Goal: Task Accomplishment & Management: Manage account settings

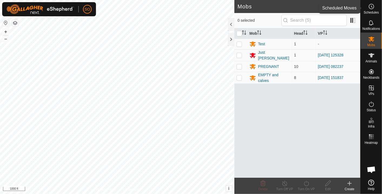
click at [372, 7] on icon at bounding box center [372, 7] width 1 height 2
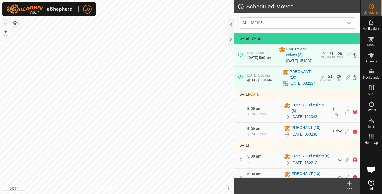
click at [292, 86] on link "[DATE] 082237" at bounding box center [303, 83] width 26 height 6
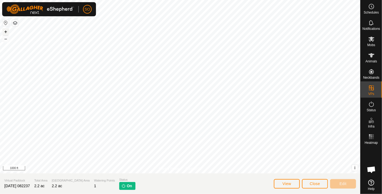
click at [3, 30] on button "+" at bounding box center [5, 31] width 6 height 6
click at [371, 6] on icon at bounding box center [372, 6] width 6 height 6
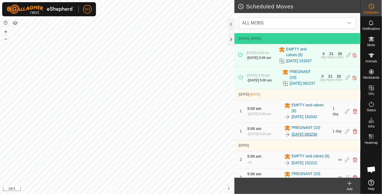
click at [304, 137] on link "[DATE] 083236" at bounding box center [305, 134] width 26 height 6
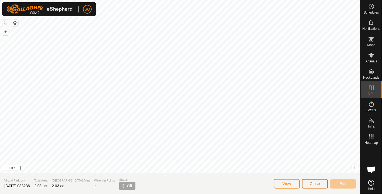
click at [317, 183] on span "Close" at bounding box center [315, 183] width 10 height 4
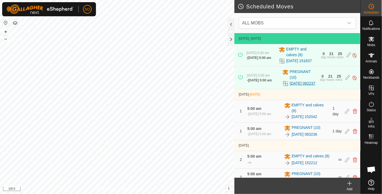
click at [299, 86] on link "[DATE] 082237" at bounding box center [303, 83] width 26 height 6
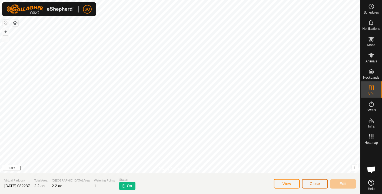
click at [316, 180] on button "Close" at bounding box center [315, 183] width 26 height 9
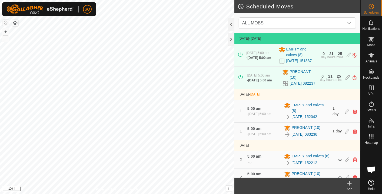
click at [315, 137] on link "[DATE] 083236" at bounding box center [305, 134] width 26 height 6
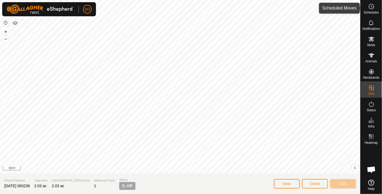
click at [374, 6] on icon at bounding box center [372, 6] width 6 height 6
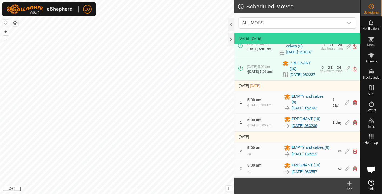
scroll to position [20, 0]
click at [315, 170] on link "[DATE] 083557" at bounding box center [305, 172] width 26 height 6
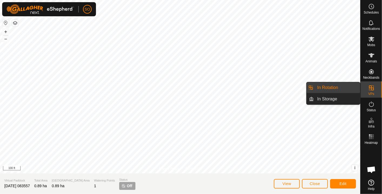
click at [333, 84] on link "In Rotation" at bounding box center [338, 87] width 46 height 11
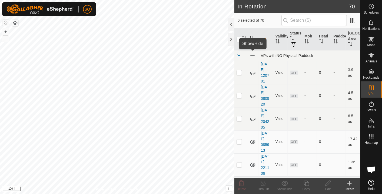
click at [250, 53] on span at bounding box center [253, 56] width 6 height 6
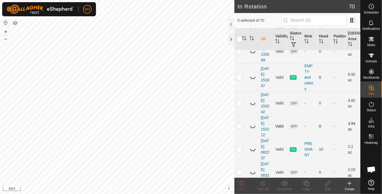
scroll to position [1465, 0]
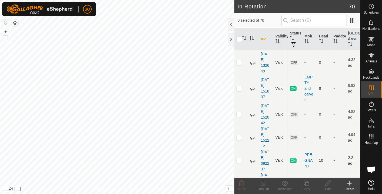
click at [252, 157] on icon at bounding box center [253, 160] width 6 height 6
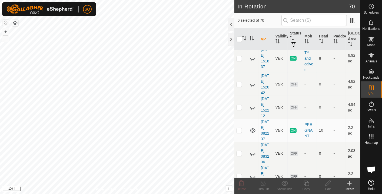
click at [253, 150] on icon at bounding box center [253, 153] width 6 height 6
click at [253, 151] on icon at bounding box center [252, 153] width 5 height 4
click at [253, 127] on icon at bounding box center [253, 130] width 6 height 6
click at [252, 127] on icon at bounding box center [253, 130] width 6 height 6
click at [253, 104] on icon at bounding box center [253, 107] width 6 height 6
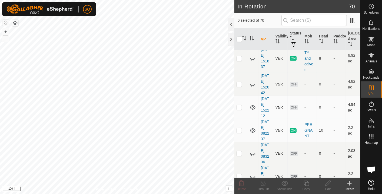
click at [253, 104] on icon at bounding box center [253, 107] width 6 height 6
click at [371, 6] on icon at bounding box center [372, 6] width 6 height 6
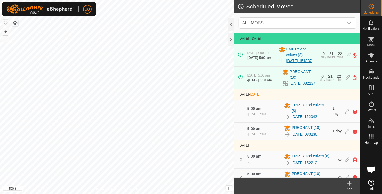
click at [291, 58] on link "[DATE] 151837" at bounding box center [300, 61] width 26 height 6
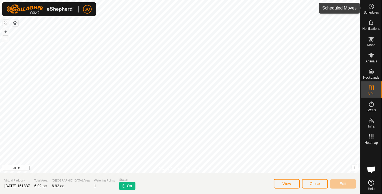
click at [373, 7] on icon at bounding box center [372, 6] width 6 height 6
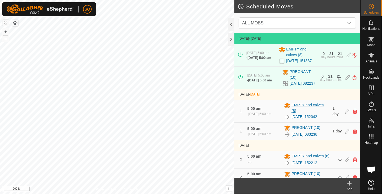
click at [296, 112] on span "EMPTY and calves (8)" at bounding box center [311, 107] width 38 height 11
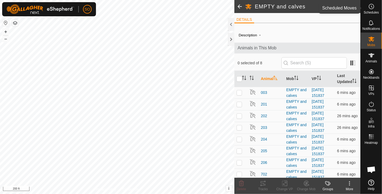
click at [371, 6] on icon at bounding box center [372, 6] width 6 height 6
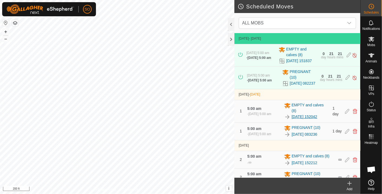
click at [314, 119] on link "[DATE] 152042" at bounding box center [305, 117] width 26 height 6
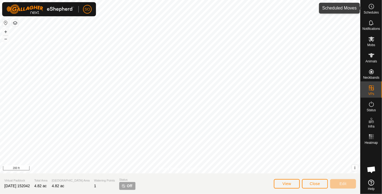
click at [372, 6] on icon at bounding box center [372, 6] width 6 height 6
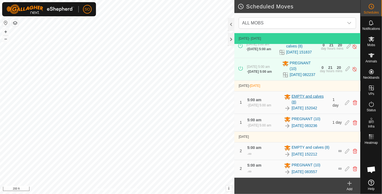
scroll to position [20, 0]
click at [300, 152] on link "[DATE] 152212" at bounding box center [305, 154] width 26 height 6
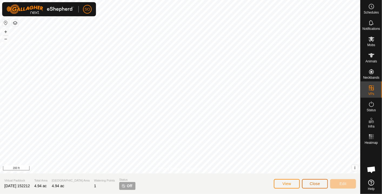
click at [314, 183] on span "Close" at bounding box center [315, 183] width 10 height 4
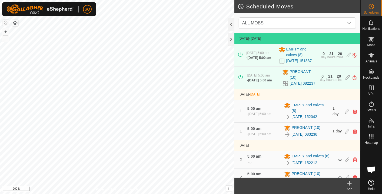
scroll to position [20, 0]
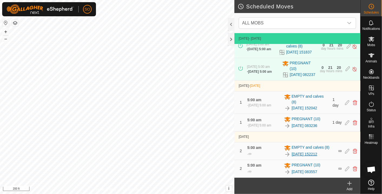
click at [308, 152] on link "[DATE] 152212" at bounding box center [305, 154] width 26 height 6
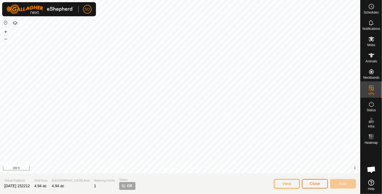
click at [316, 183] on span "Close" at bounding box center [315, 183] width 10 height 4
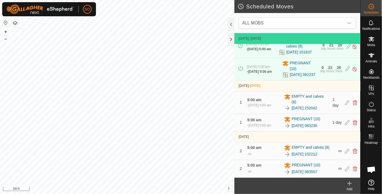
scroll to position [20, 0]
click at [303, 152] on link "[DATE] 152212" at bounding box center [305, 154] width 26 height 6
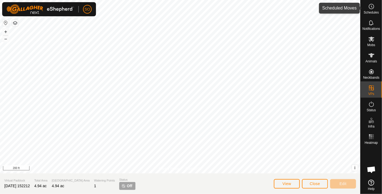
click at [373, 7] on icon at bounding box center [372, 6] width 6 height 6
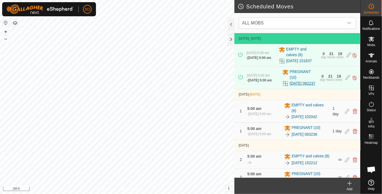
click at [292, 86] on link "[DATE] 082237" at bounding box center [303, 83] width 26 height 6
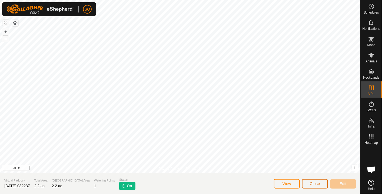
click at [318, 181] on span "Close" at bounding box center [315, 183] width 10 height 4
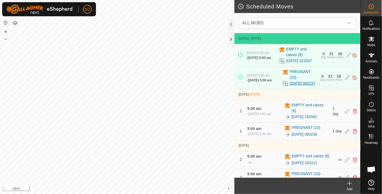
click at [292, 86] on link "[DATE] 082237" at bounding box center [303, 83] width 26 height 6
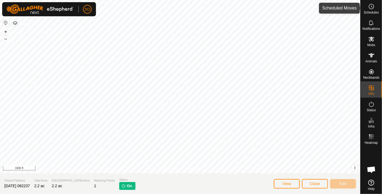
click at [371, 8] on icon at bounding box center [372, 6] width 6 height 6
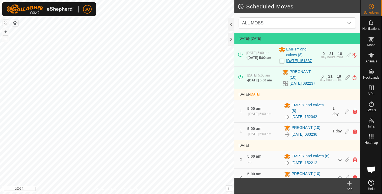
click at [291, 64] on link "[DATE] 151837" at bounding box center [300, 61] width 26 height 6
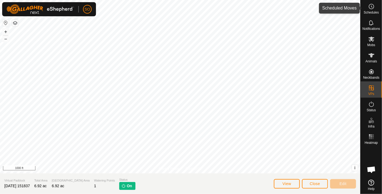
click at [373, 5] on icon at bounding box center [372, 6] width 6 height 6
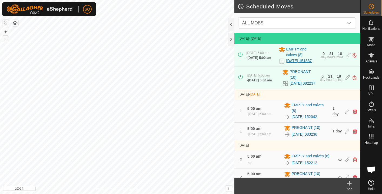
click at [292, 60] on link "[DATE] 151837" at bounding box center [300, 61] width 26 height 6
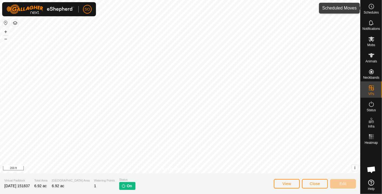
click at [374, 6] on circle at bounding box center [371, 6] width 5 height 5
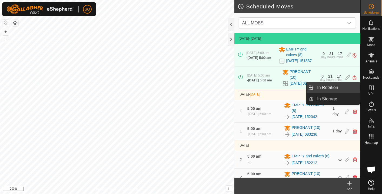
click at [355, 86] on link "In Rotation" at bounding box center [338, 87] width 46 height 11
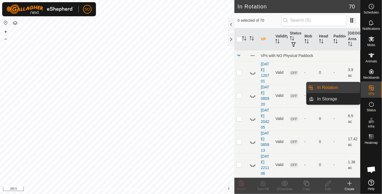
click at [333, 85] on link "In Rotation" at bounding box center [338, 87] width 46 height 11
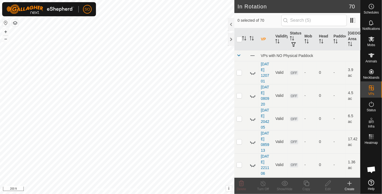
click at [88, 0] on html "SO Schedules Notifications Mobs Animals Neckbands VPs Status Infra Heatmap Help…" at bounding box center [191, 97] width 382 height 194
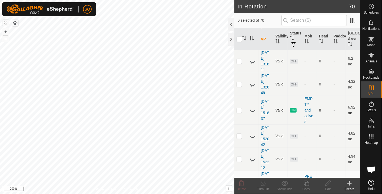
scroll to position [1495, 0]
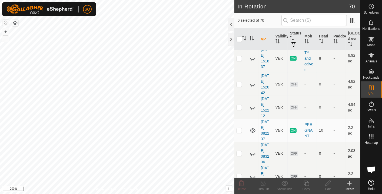
click at [253, 150] on icon at bounding box center [253, 153] width 6 height 6
click at [253, 173] on icon at bounding box center [253, 176] width 6 height 6
click at [253, 174] on icon at bounding box center [252, 176] width 5 height 4
click at [252, 151] on icon at bounding box center [252, 153] width 5 height 4
click at [350, 181] on icon at bounding box center [350, 183] width 0 height 4
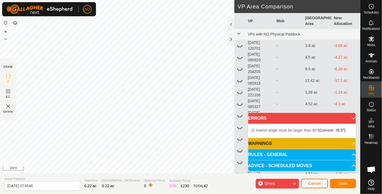
click at [318, 179] on button "Cancel" at bounding box center [315, 182] width 27 height 9
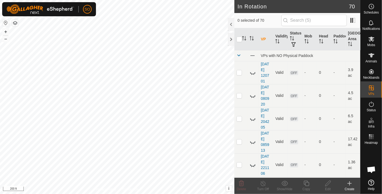
click at [351, 182] on icon at bounding box center [350, 183] width 6 height 6
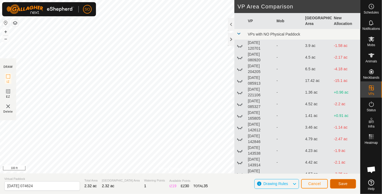
click at [345, 181] on span "Save" at bounding box center [343, 183] width 9 height 4
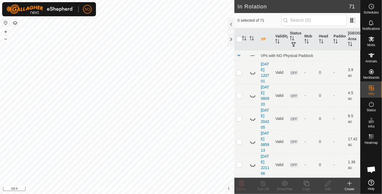
click at [350, 182] on icon at bounding box center [350, 183] width 0 height 4
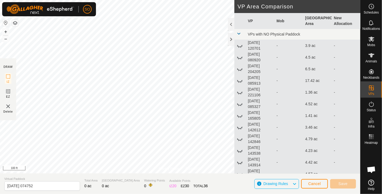
click at [67, 183] on div "Privacy Policy Contact Us + – ⇧ i This application includes HERE Maps. © 2024 H…" at bounding box center [180, 97] width 361 height 194
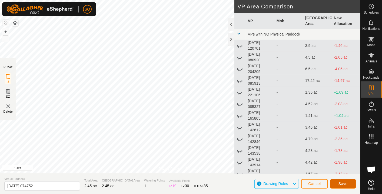
click at [345, 183] on span "Save" at bounding box center [343, 183] width 9 height 4
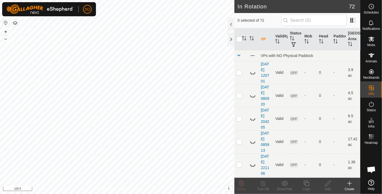
click at [352, 181] on icon at bounding box center [350, 183] width 6 height 6
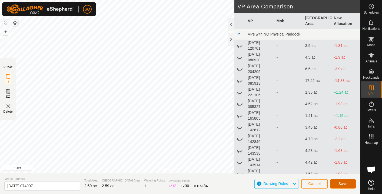
click at [340, 182] on span "Save" at bounding box center [343, 183] width 9 height 4
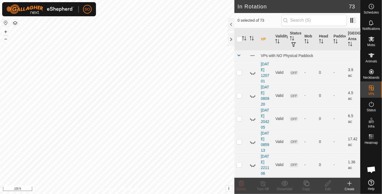
click at [351, 182] on icon at bounding box center [350, 183] width 6 height 6
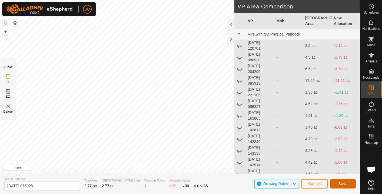
click at [344, 181] on span "Save" at bounding box center [343, 183] width 9 height 4
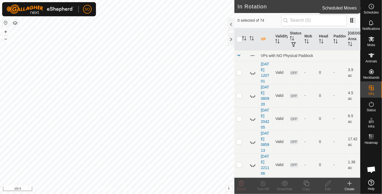
click at [371, 5] on icon at bounding box center [372, 6] width 6 height 6
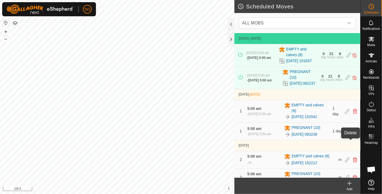
click at [353, 133] on icon at bounding box center [355, 131] width 4 height 5
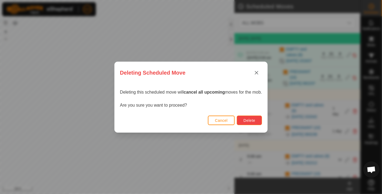
click at [251, 118] on span "Delete" at bounding box center [250, 120] width 12 height 4
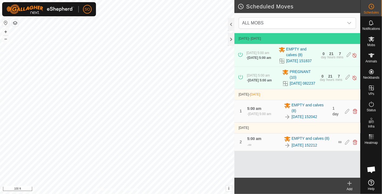
click at [351, 181] on icon at bounding box center [350, 183] width 6 height 6
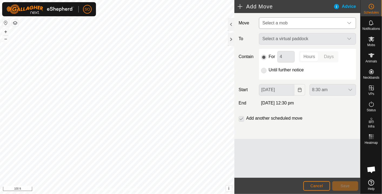
click at [351, 22] on icon "dropdown trigger" at bounding box center [350, 23] width 4 height 2
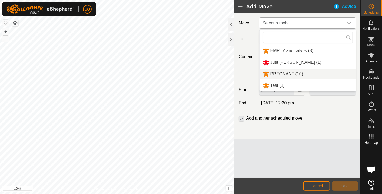
click at [284, 71] on li "PREGNANT (10)" at bounding box center [308, 73] width 97 height 11
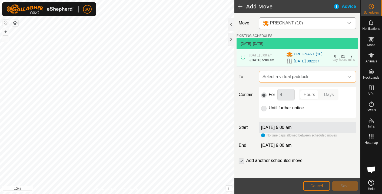
click at [334, 81] on span "Select a virtual paddock" at bounding box center [303, 76] width 84 height 11
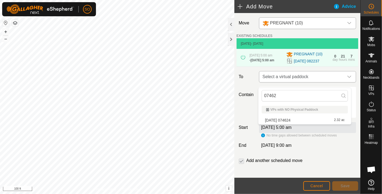
type input "074624"
click at [295, 119] on li "[DATE] 074624 2.32 ac" at bounding box center [305, 120] width 86 height 8
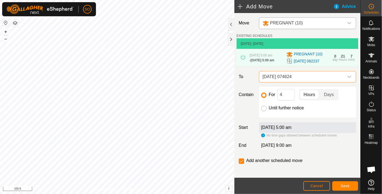
click at [262, 111] on input "Until further notice" at bounding box center [263, 108] width 5 height 5
radio input "true"
checkbox input "false"
click at [346, 184] on span "Save" at bounding box center [345, 185] width 9 height 4
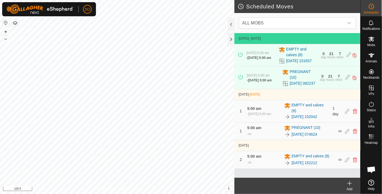
click at [352, 182] on icon at bounding box center [350, 183] width 6 height 6
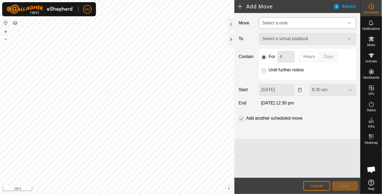
click at [350, 21] on icon "dropdown trigger" at bounding box center [350, 23] width 4 height 4
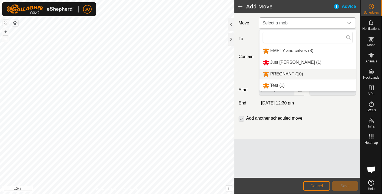
click at [286, 71] on li "PREGNANT (10)" at bounding box center [308, 73] width 97 height 11
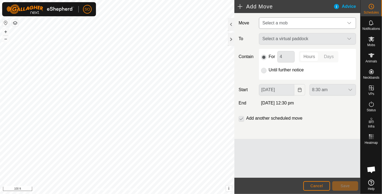
type input "[DATE]"
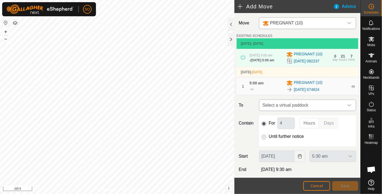
click at [348, 107] on icon "dropdown trigger" at bounding box center [350, 105] width 4 height 4
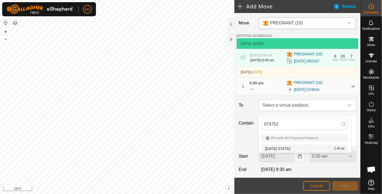
type input "074752"
click at [293, 146] on li "[DATE] 074752 2.45 ac" at bounding box center [305, 148] width 86 height 8
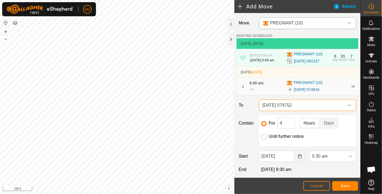
click at [264, 139] on input "Until further notice" at bounding box center [263, 136] width 5 height 5
radio input "true"
checkbox input "false"
click at [349, 158] on icon "dropdown trigger" at bounding box center [351, 156] width 4 height 4
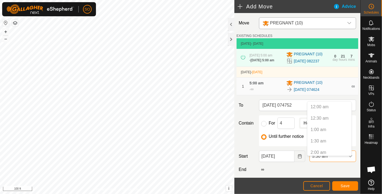
scroll to position [81, 0]
click at [323, 137] on p-selectitem "5:00 am" at bounding box center [330, 138] width 44 height 11
click at [315, 137] on p-selectitem "5:00 am" at bounding box center [330, 138] width 44 height 11
click at [322, 159] on span "5:30 am" at bounding box center [327, 156] width 35 height 11
click at [298, 158] on icon "Choose Date" at bounding box center [300, 156] width 4 height 4
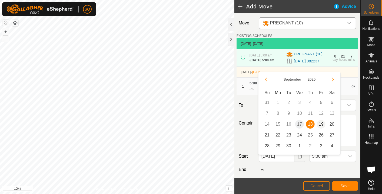
click at [321, 121] on span "19" at bounding box center [321, 124] width 9 height 9
type input "[DATE]"
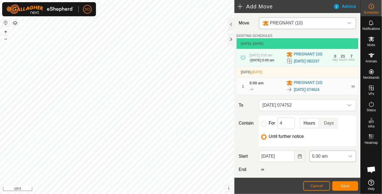
click at [346, 158] on div "dropdown trigger" at bounding box center [350, 156] width 11 height 11
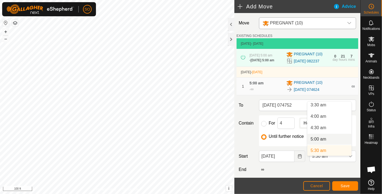
click at [322, 137] on li "5:00 am" at bounding box center [330, 138] width 44 height 11
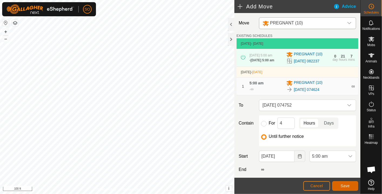
click at [348, 184] on span "Save" at bounding box center [345, 185] width 9 height 4
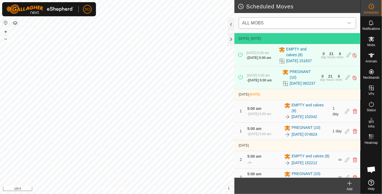
click at [349, 21] on icon "dropdown trigger" at bounding box center [350, 23] width 4 height 4
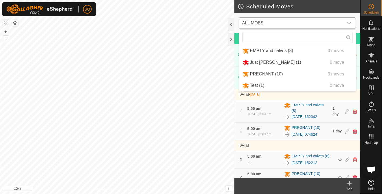
click at [263, 70] on li "PREGNANT (10) 3 moves" at bounding box center [298, 73] width 117 height 11
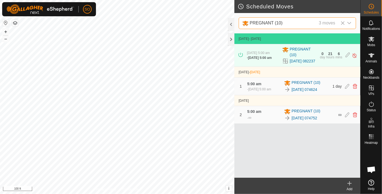
click at [351, 179] on div "Add" at bounding box center [350, 185] width 22 height 16
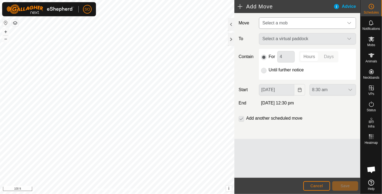
click at [352, 22] on div "dropdown trigger" at bounding box center [349, 23] width 11 height 11
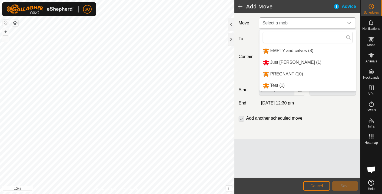
click at [286, 71] on li "PREGNANT (10)" at bounding box center [308, 73] width 97 height 11
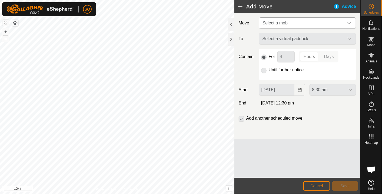
type input "[DATE]"
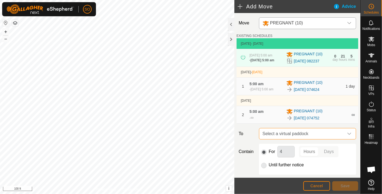
click at [327, 138] on span "Select a virtual paddock" at bounding box center [303, 133] width 84 height 11
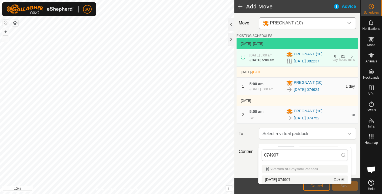
type input "074907"
click at [288, 176] on li "[DATE] 074907 2.59 ac" at bounding box center [305, 179] width 86 height 8
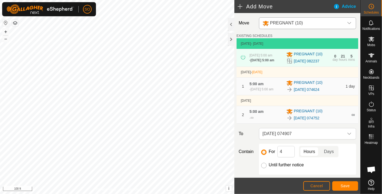
click at [263, 168] on input "Until further notice" at bounding box center [263, 164] width 5 height 5
radio input "true"
checkbox input "false"
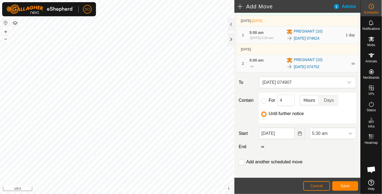
scroll to position [60, 0]
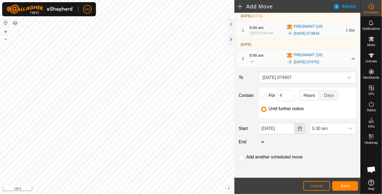
click at [298, 130] on icon "Choose Date" at bounding box center [300, 128] width 4 height 4
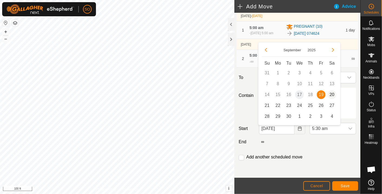
click at [334, 93] on span "20" at bounding box center [332, 94] width 9 height 9
type input "[DATE]"
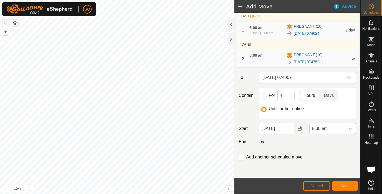
click at [349, 129] on icon "dropdown trigger" at bounding box center [351, 128] width 4 height 4
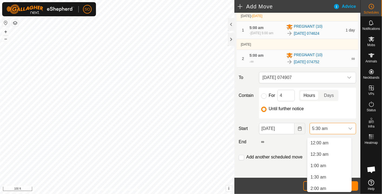
scroll to position [81, 0]
click at [322, 173] on li "5:00 am" at bounding box center [330, 174] width 44 height 11
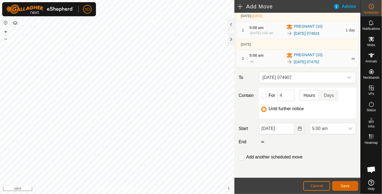
click at [346, 183] on span "Save" at bounding box center [345, 185] width 9 height 4
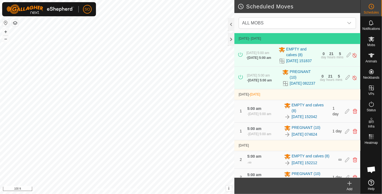
click at [349, 180] on icon at bounding box center [350, 183] width 6 height 6
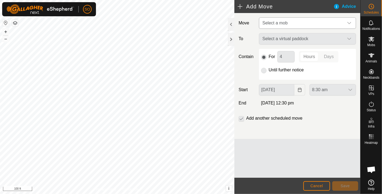
click at [351, 21] on icon "dropdown trigger" at bounding box center [350, 23] width 4 height 4
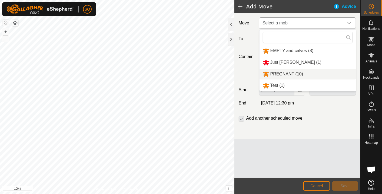
click at [286, 71] on li "PREGNANT (10)" at bounding box center [308, 73] width 97 height 11
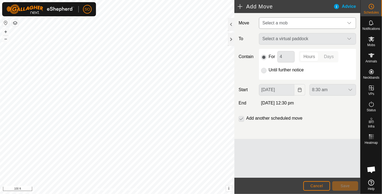
type input "[DATE]"
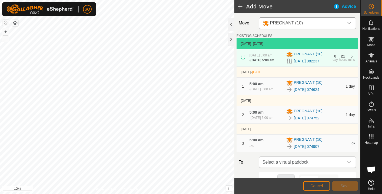
click at [348, 164] on icon "dropdown trigger" at bounding box center [350, 162] width 4 height 4
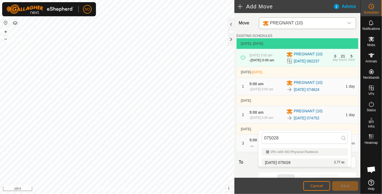
type input "075028"
click at [291, 159] on li "[DATE] 075028 2.77 ac" at bounding box center [305, 162] width 86 height 8
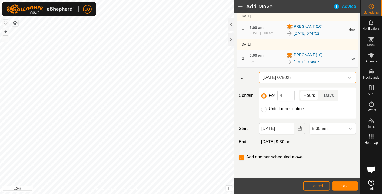
scroll to position [90, 0]
click at [262, 112] on input "Until further notice" at bounding box center [263, 108] width 5 height 5
radio input "true"
checkbox input "false"
click at [298, 130] on icon "Choose Date" at bounding box center [300, 128] width 4 height 4
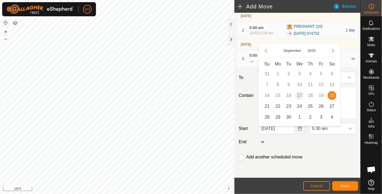
drag, startPoint x: 266, startPoint y: 104, endPoint x: 263, endPoint y: 107, distance: 4.1
click at [266, 104] on span "21" at bounding box center [267, 106] width 9 height 9
type input "[DATE]"
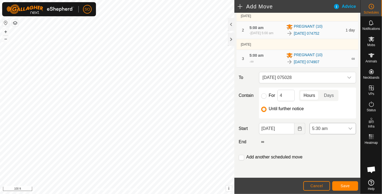
click at [349, 130] on icon "dropdown trigger" at bounding box center [351, 128] width 4 height 4
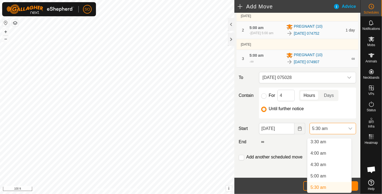
scroll to position [80, 0]
click at [319, 175] on li "5:00 am" at bounding box center [330, 177] width 44 height 11
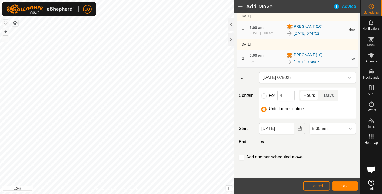
scroll to position [81, 0]
click at [342, 183] on button "Save" at bounding box center [346, 185] width 26 height 9
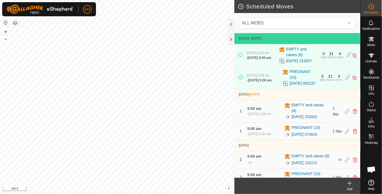
click at [240, 150] on div "Scheduled Moves ALL MOBS [DATE] - [DATE] [DATE] 5:00 am - [DATE] 5:00 am EMPTY …" at bounding box center [180, 97] width 361 height 194
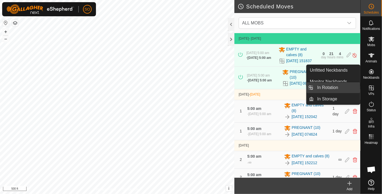
click at [336, 86] on link "In Rotation" at bounding box center [338, 87] width 46 height 11
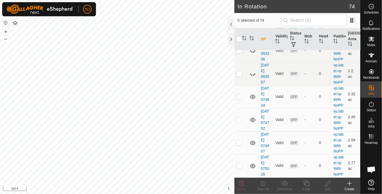
scroll to position [1792, 0]
click at [253, 8] on icon at bounding box center [253, 4] width 6 height 6
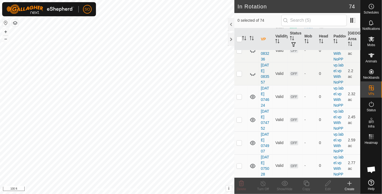
click at [350, 181] on icon at bounding box center [350, 183] width 6 height 6
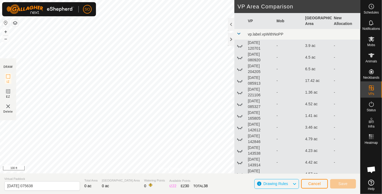
click at [0, 60] on html "SO Schedules Notifications Mobs Animals Neckbands VPs Status Infra Heatmap Help…" at bounding box center [191, 97] width 382 height 194
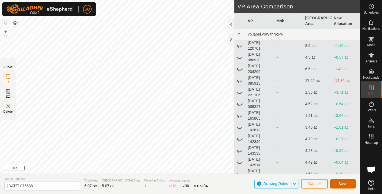
click at [346, 182] on span "Save" at bounding box center [343, 183] width 9 height 4
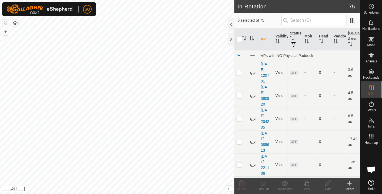
click at [351, 181] on icon at bounding box center [350, 183] width 6 height 6
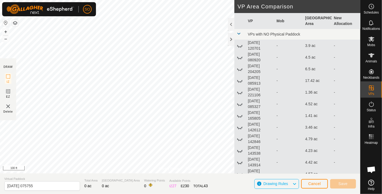
click at [70, 0] on html "SO Schedules Notifications Mobs Animals Neckbands VPs Status Infra Heatmap Help…" at bounding box center [191, 97] width 382 height 194
click at [246, 102] on div "Privacy Policy Contact Us + – ⇧ i This application includes HERE Maps. © 2024 H…" at bounding box center [180, 97] width 361 height 194
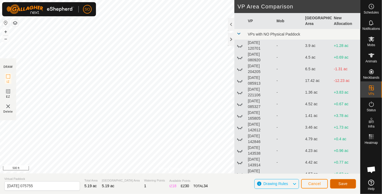
click at [341, 181] on button "Save" at bounding box center [344, 183] width 26 height 9
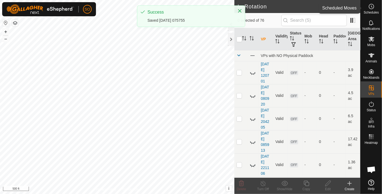
click at [372, 6] on icon at bounding box center [372, 7] width 1 height 2
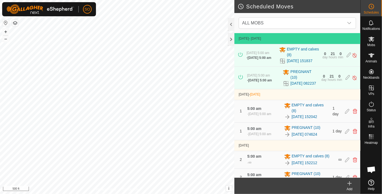
click at [351, 182] on icon at bounding box center [350, 183] width 6 height 6
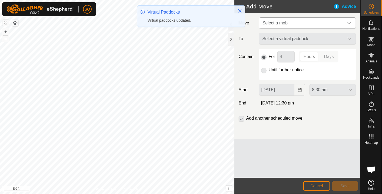
click at [350, 21] on icon "dropdown trigger" at bounding box center [350, 23] width 4 height 4
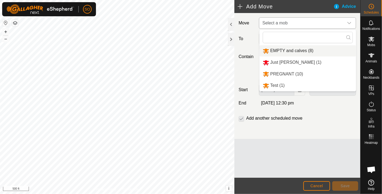
click at [279, 48] on li "EMPTY and calves (8)" at bounding box center [308, 50] width 97 height 11
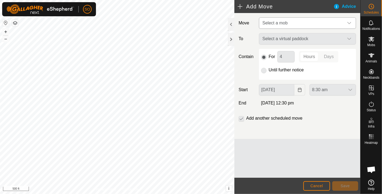
type input "[DATE]"
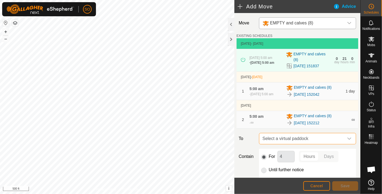
click at [312, 140] on span "Select a virtual paddock" at bounding box center [303, 138] width 84 height 11
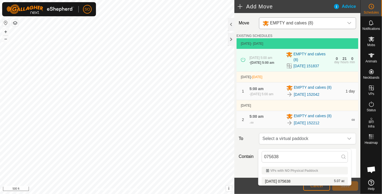
type input "075638"
click at [293, 178] on li "[DATE] 075638 5.07 ac" at bounding box center [305, 181] width 86 height 8
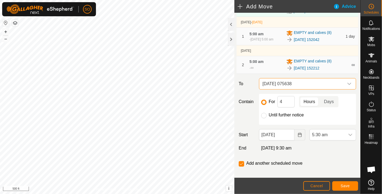
scroll to position [60, 0]
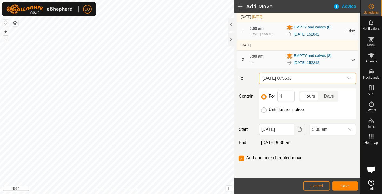
click at [263, 113] on input "Until further notice" at bounding box center [263, 109] width 5 height 5
radio input "true"
checkbox input "false"
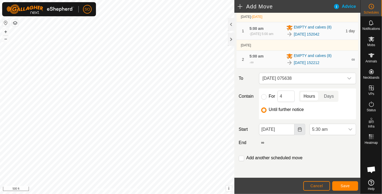
click at [298, 131] on icon "Choose Date" at bounding box center [300, 129] width 4 height 4
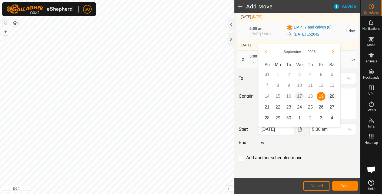
click at [332, 93] on span "20" at bounding box center [332, 96] width 9 height 9
type input "[DATE]"
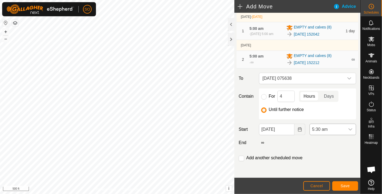
click at [349, 131] on icon "dropdown trigger" at bounding box center [351, 129] width 4 height 4
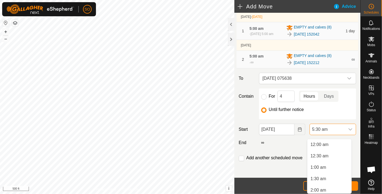
scroll to position [81, 0]
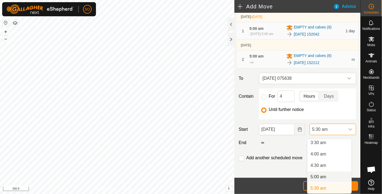
click at [326, 175] on li "5:00 am" at bounding box center [330, 176] width 44 height 11
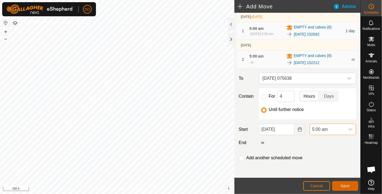
click at [347, 184] on span "Save" at bounding box center [345, 185] width 9 height 4
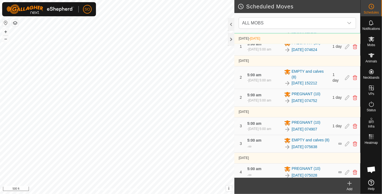
scroll to position [100, 0]
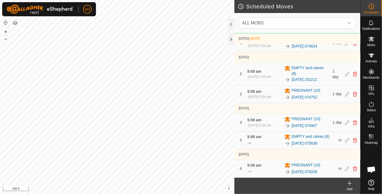
drag, startPoint x: 349, startPoint y: 182, endPoint x: 368, endPoint y: 124, distance: 61.1
click at [349, 182] on icon at bounding box center [350, 183] width 6 height 6
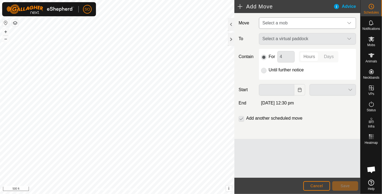
click at [349, 22] on icon "dropdown trigger" at bounding box center [350, 23] width 4 height 4
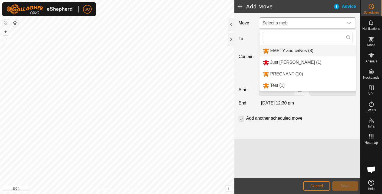
click at [283, 49] on li "EMPTY and calves (8)" at bounding box center [308, 50] width 97 height 11
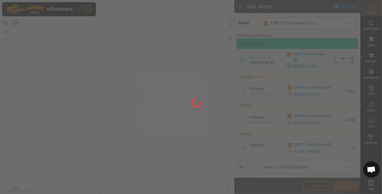
type input "[DATE]"
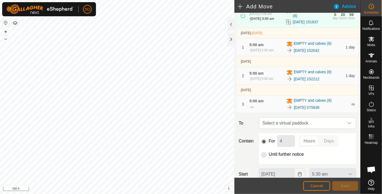
scroll to position [95, 0]
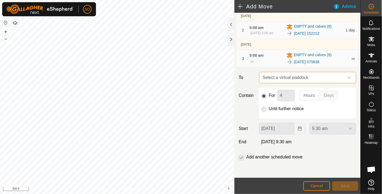
click at [310, 74] on span "Select a virtual paddock" at bounding box center [303, 77] width 84 height 11
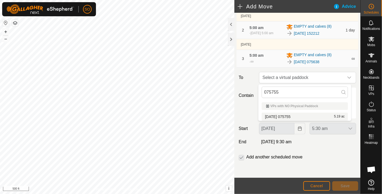
type input "075755"
click at [287, 114] on li "[DATE] 075755 5.19 ac" at bounding box center [305, 116] width 86 height 8
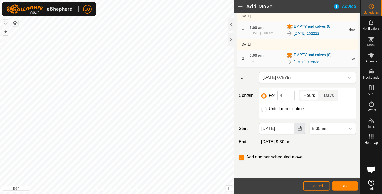
click at [298, 127] on icon "Choose Date" at bounding box center [300, 128] width 4 height 4
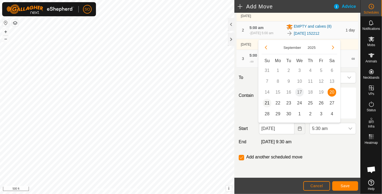
click at [267, 102] on span "21" at bounding box center [267, 103] width 9 height 9
type input "[DATE]"
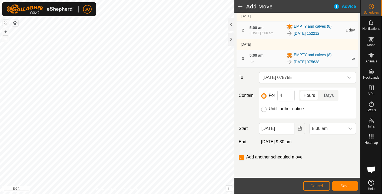
click at [264, 108] on input "Until further notice" at bounding box center [263, 108] width 5 height 5
radio input "true"
checkbox input "false"
click at [348, 126] on div "dropdown trigger" at bounding box center [350, 128] width 11 height 11
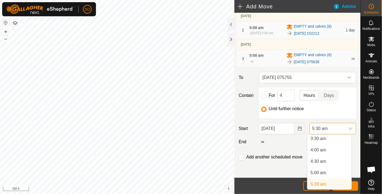
scroll to position [80, 0]
click at [324, 174] on li "5:00 am" at bounding box center [330, 174] width 44 height 11
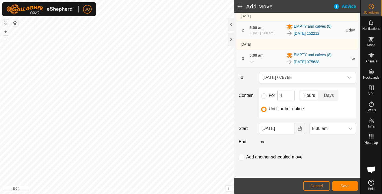
scroll to position [81, 0]
click at [343, 184] on span "Save" at bounding box center [345, 185] width 9 height 4
